Goal: Browse casually

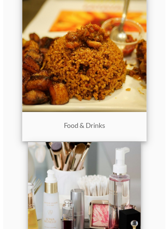
scroll to position [505, 0]
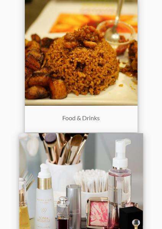
click at [116, 183] on img at bounding box center [81, 195] width 125 height 125
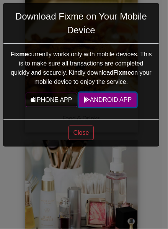
click at [110, 97] on link "ANDROID APP" at bounding box center [108, 100] width 58 height 15
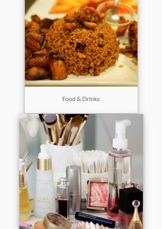
scroll to position [580, 0]
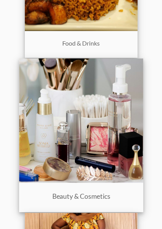
click at [107, 132] on img at bounding box center [81, 121] width 125 height 125
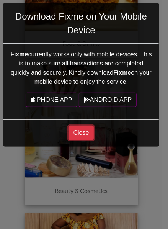
click at [84, 130] on button "Close" at bounding box center [82, 133] width 26 height 15
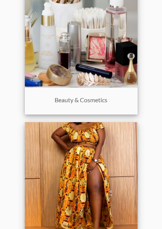
scroll to position [671, 0]
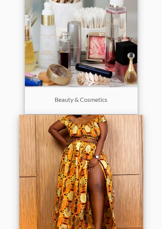
click at [101, 184] on img at bounding box center [81, 177] width 125 height 125
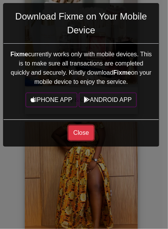
click at [81, 126] on button "Close" at bounding box center [82, 133] width 26 height 15
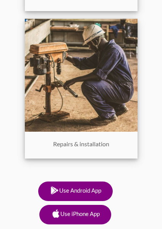
scroll to position [1021, 0]
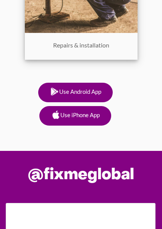
click at [90, 172] on h1 "@fixmeglobal" at bounding box center [81, 175] width 151 height 18
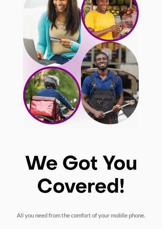
scroll to position [262, 0]
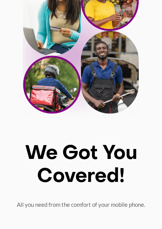
click at [52, 88] on img at bounding box center [81, 44] width 116 height 148
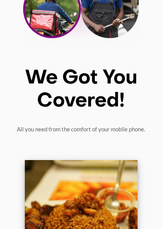
click at [35, 115] on div "We Got You Covered! All you need from the comfort of your mobile phone." at bounding box center [81, 100] width 147 height 66
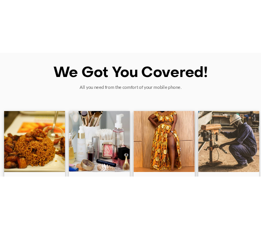
scroll to position [544, 0]
